Goal: Information Seeking & Learning: Learn about a topic

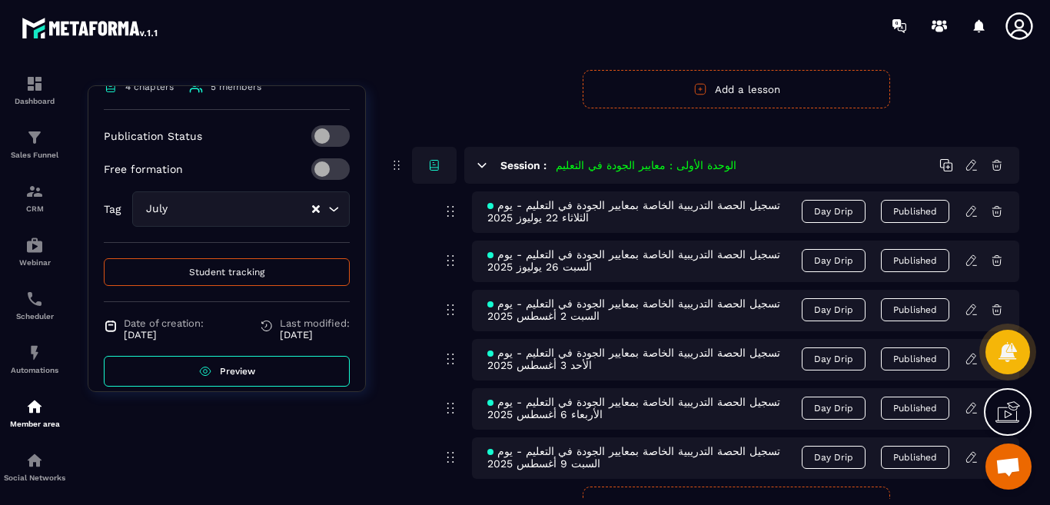
scroll to position [634, 0]
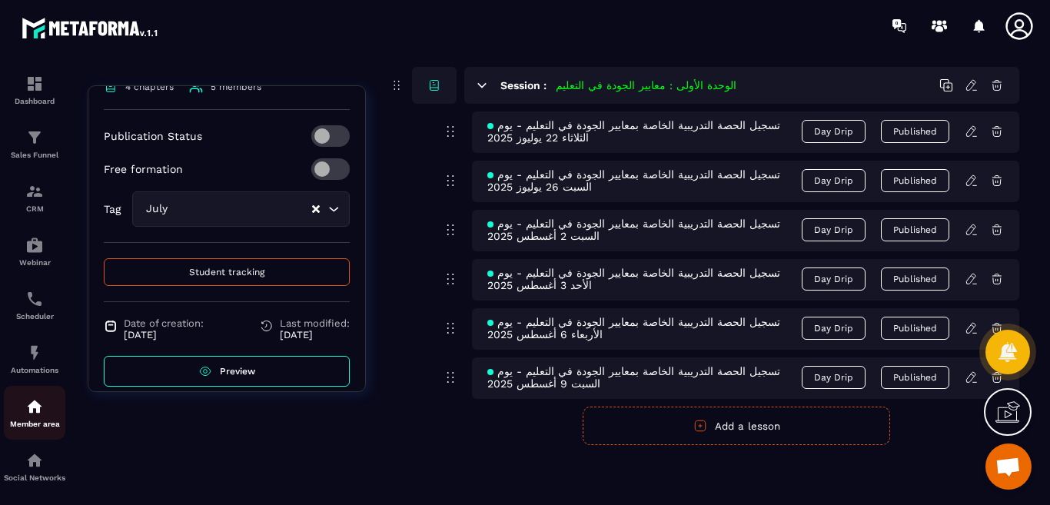
click at [35, 413] on img at bounding box center [34, 406] width 18 height 18
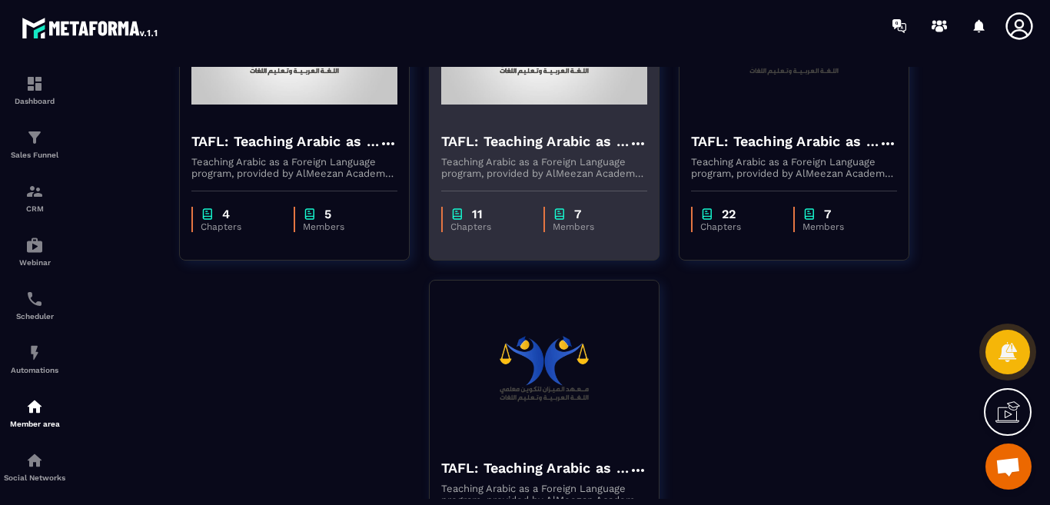
scroll to position [231, 0]
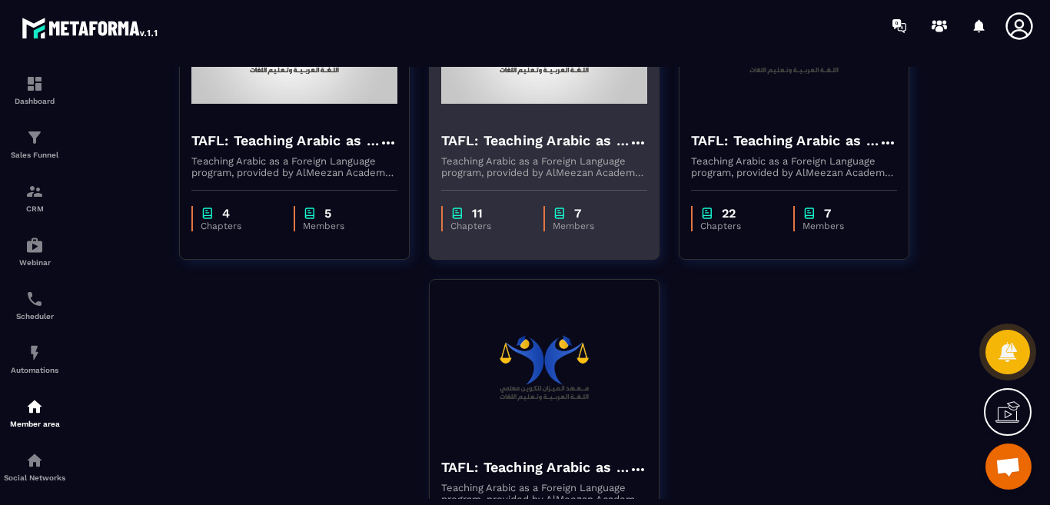
click at [562, 235] on div "11 Chapters 7 Members" at bounding box center [544, 210] width 229 height 65
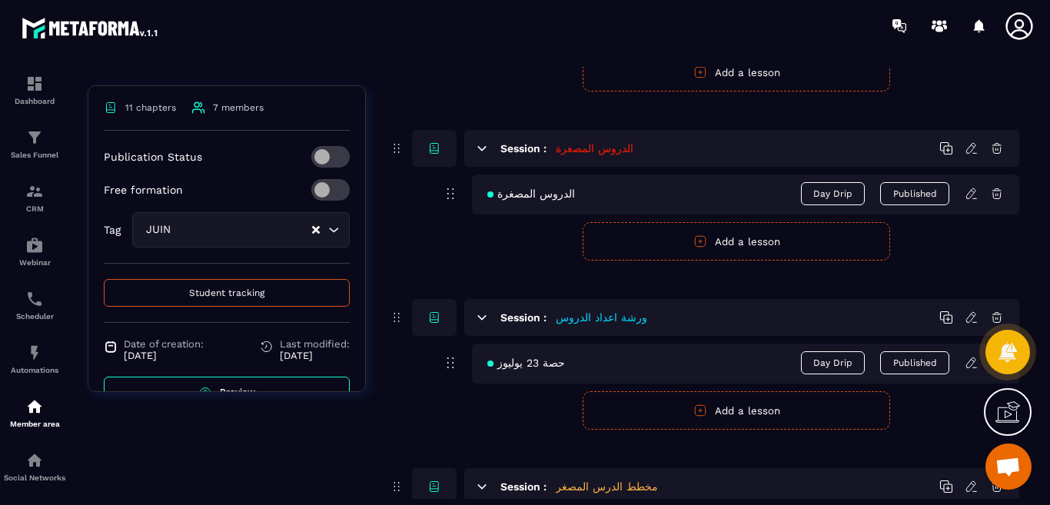
scroll to position [380, 0]
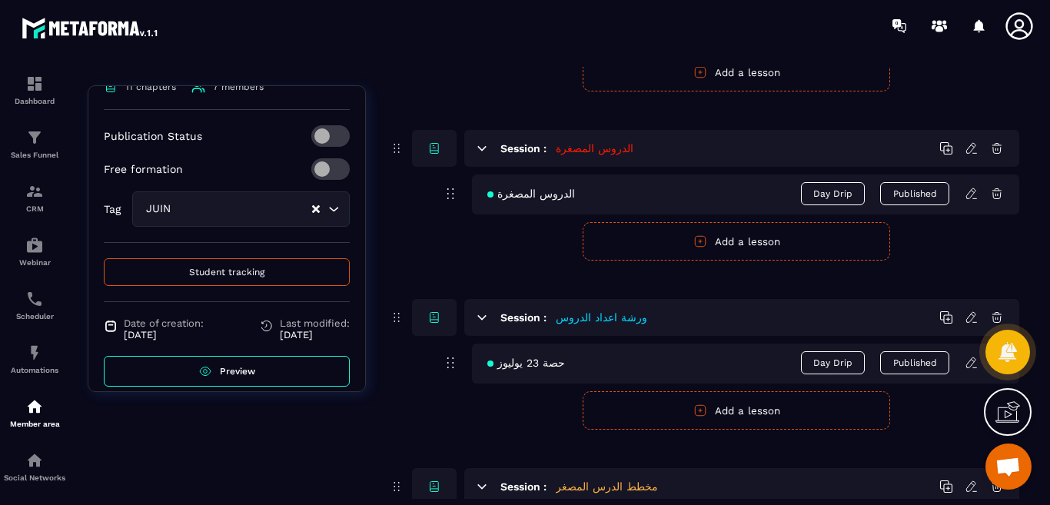
click at [220, 366] on span "Preview" at bounding box center [237, 371] width 35 height 11
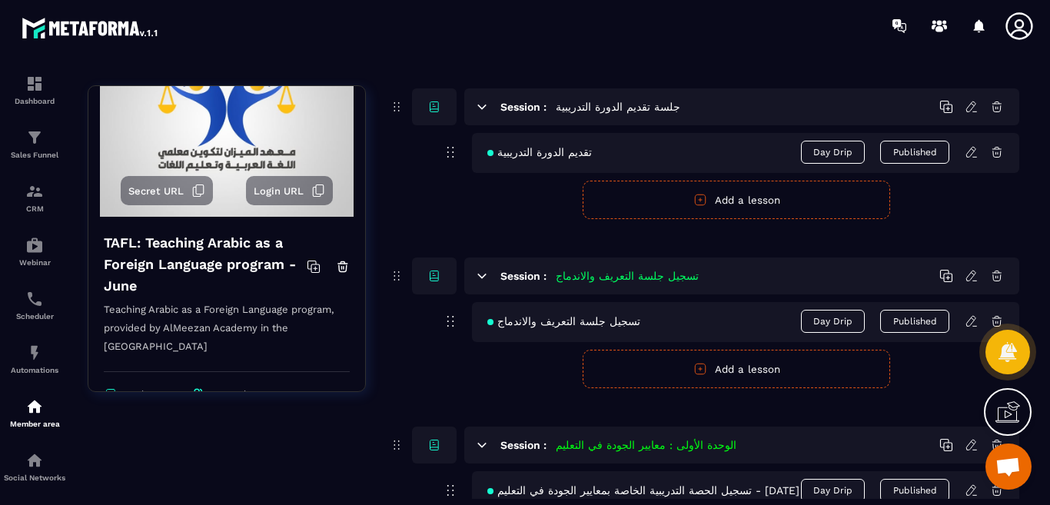
scroll to position [0, 0]
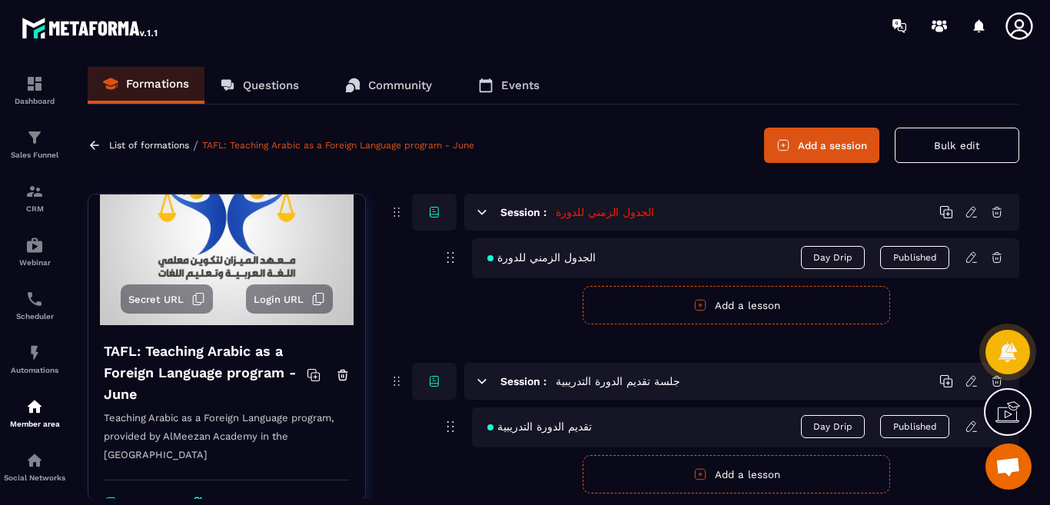
click at [609, 217] on h5 "الجدول الزمني للدورة" at bounding box center [605, 211] width 98 height 15
click at [485, 214] on icon at bounding box center [482, 212] width 14 height 14
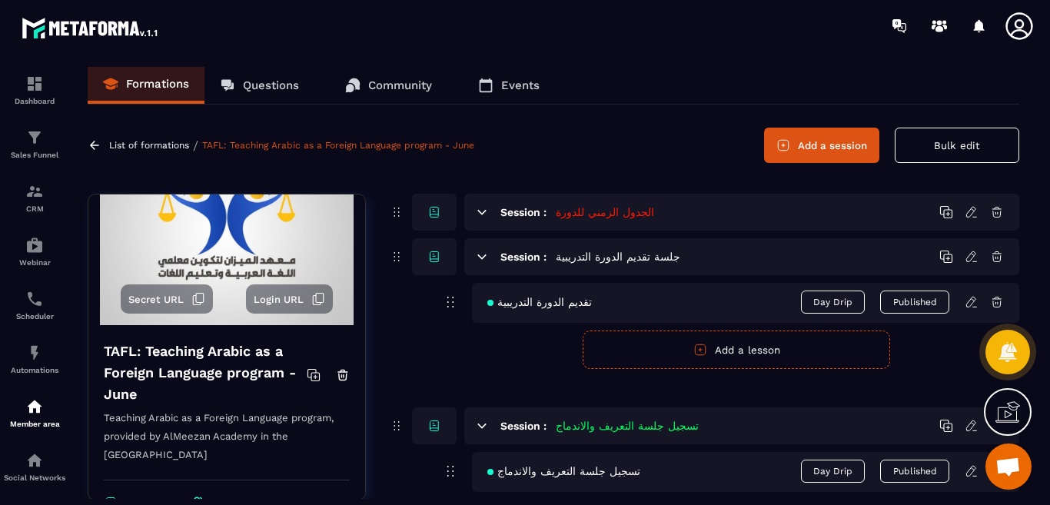
click at [589, 217] on h5 "الجدول الزمني للدورة" at bounding box center [605, 211] width 98 height 15
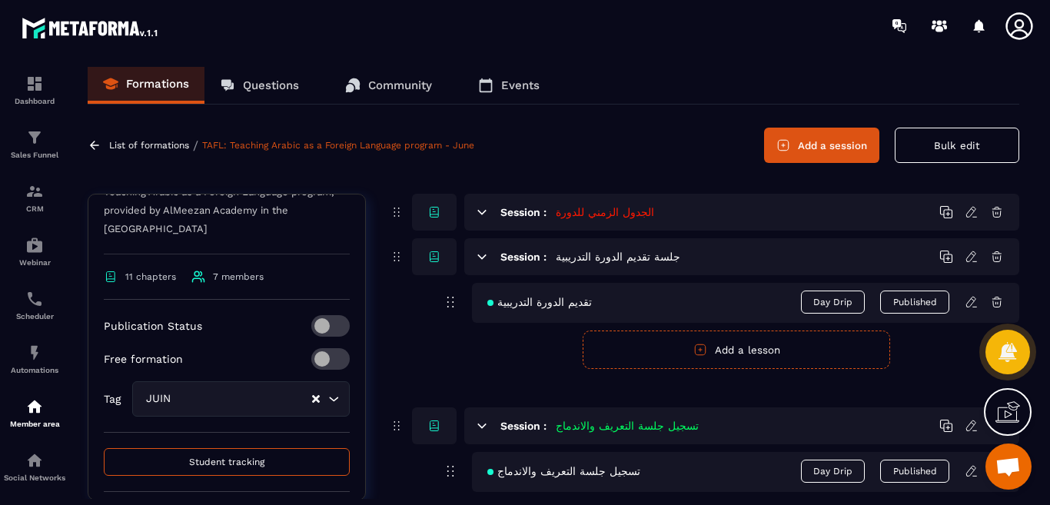
scroll to position [380, 0]
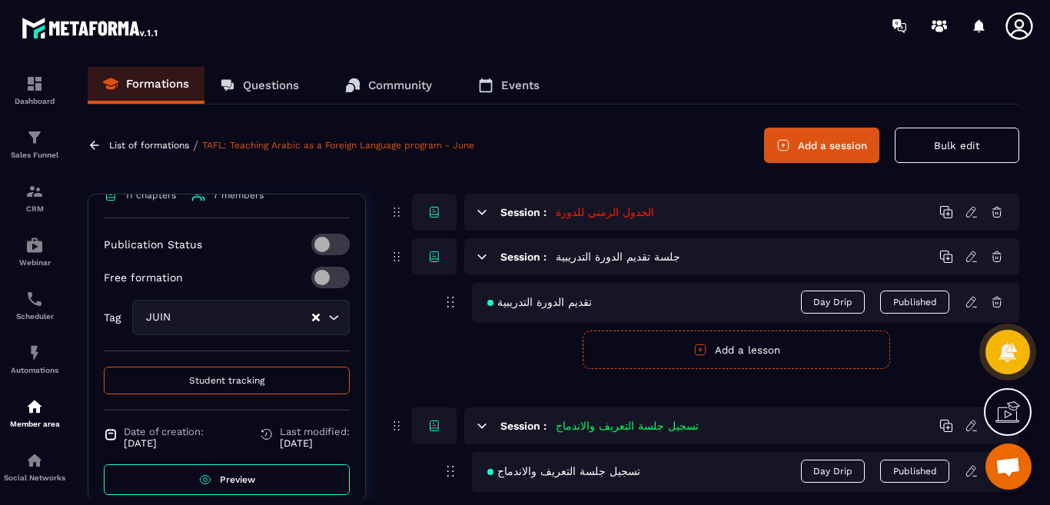
click at [260, 465] on link "Preview" at bounding box center [227, 479] width 246 height 31
